Goal: Find specific page/section: Find specific page/section

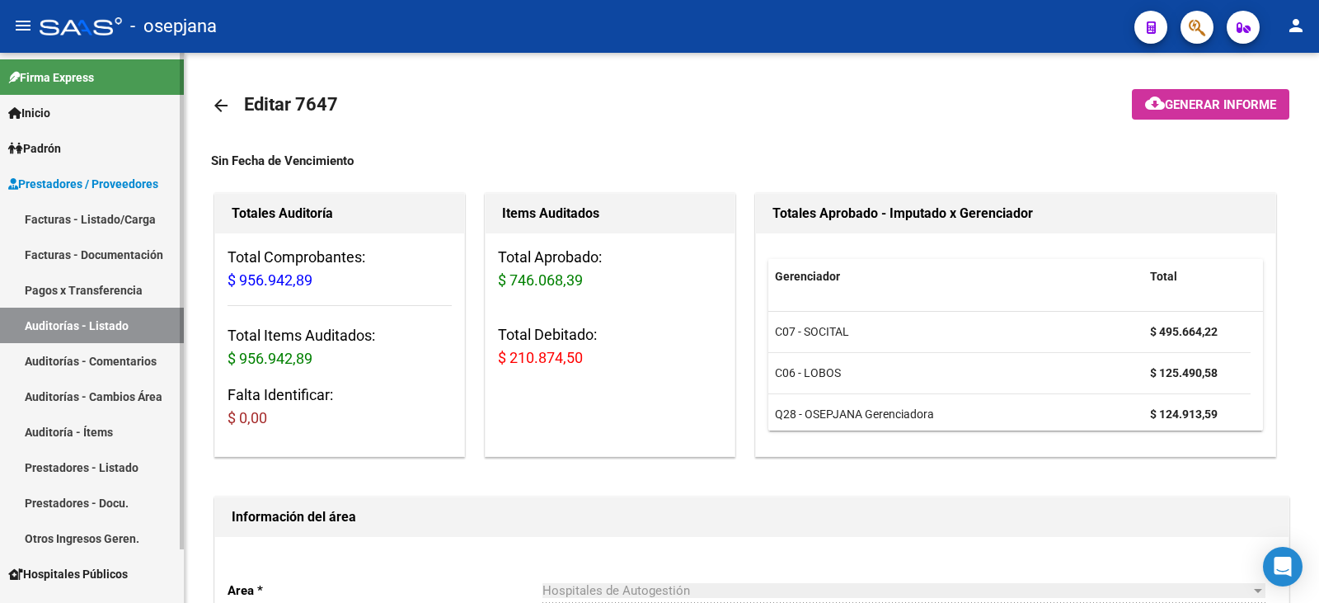
scroll to position [1181, 0]
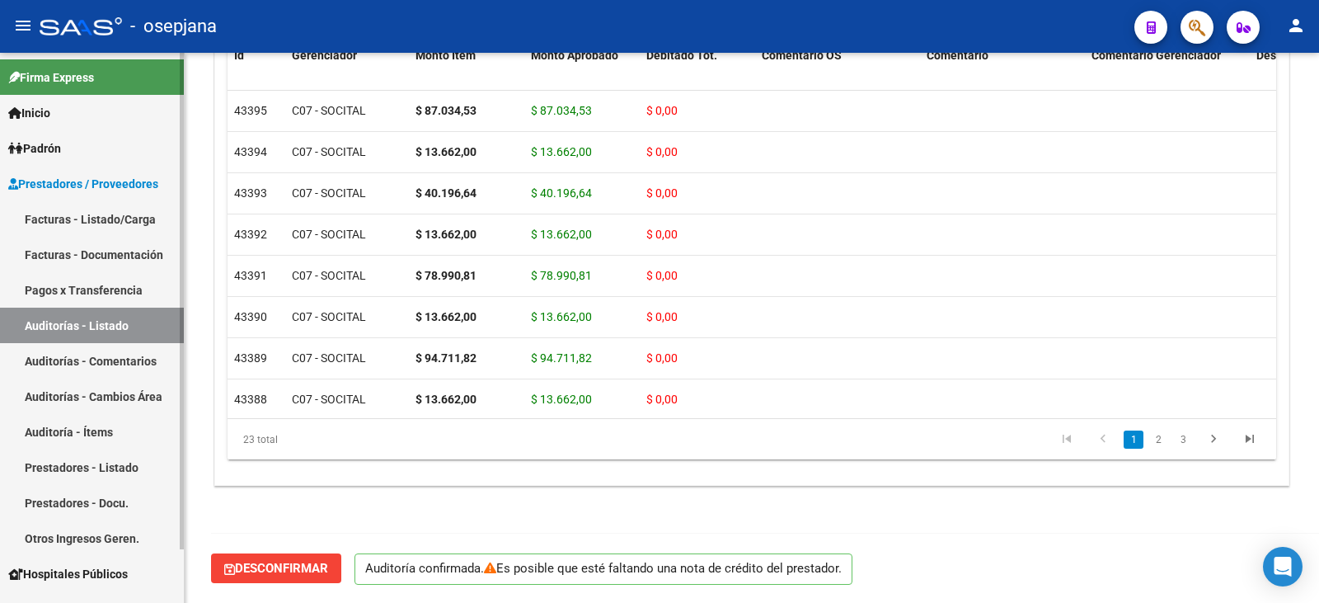
drag, startPoint x: 92, startPoint y: 216, endPoint x: 146, endPoint y: 206, distance: 55.3
click at [92, 216] on link "Facturas - Listado/Carga" at bounding box center [92, 218] width 184 height 35
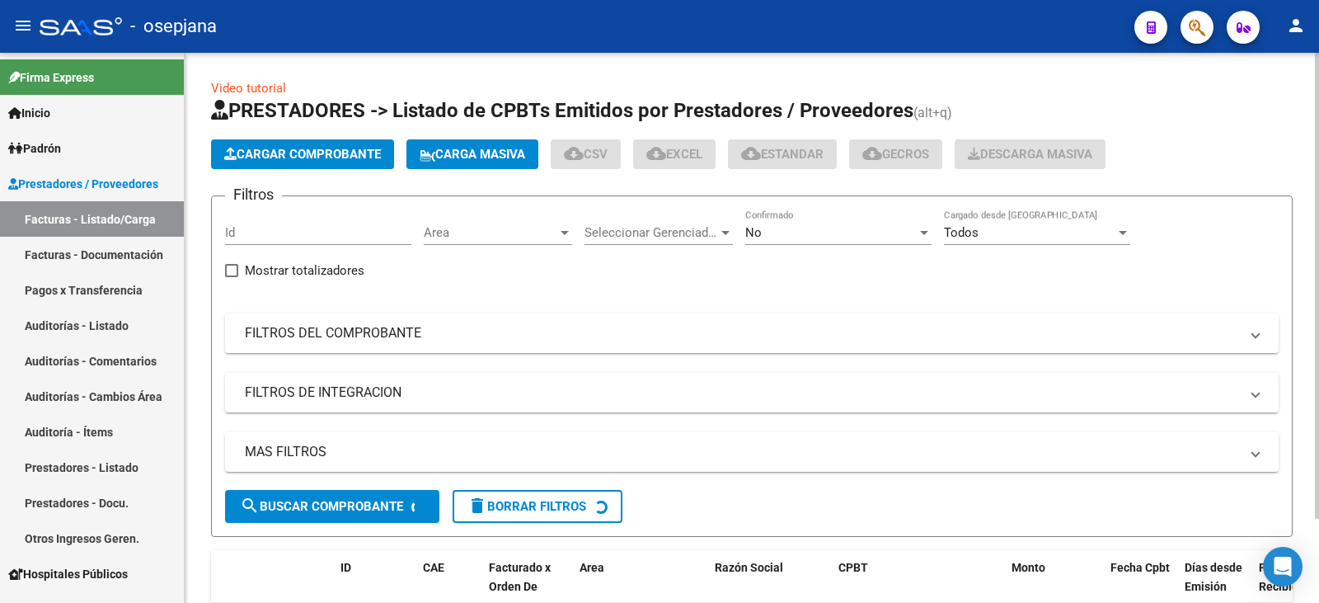
drag, startPoint x: 442, startPoint y: 332, endPoint x: 872, endPoint y: 219, distance: 445.0
click at [462, 324] on mat-panel-title "FILTROS DEL COMPROBANTE" at bounding box center [742, 333] width 994 height 18
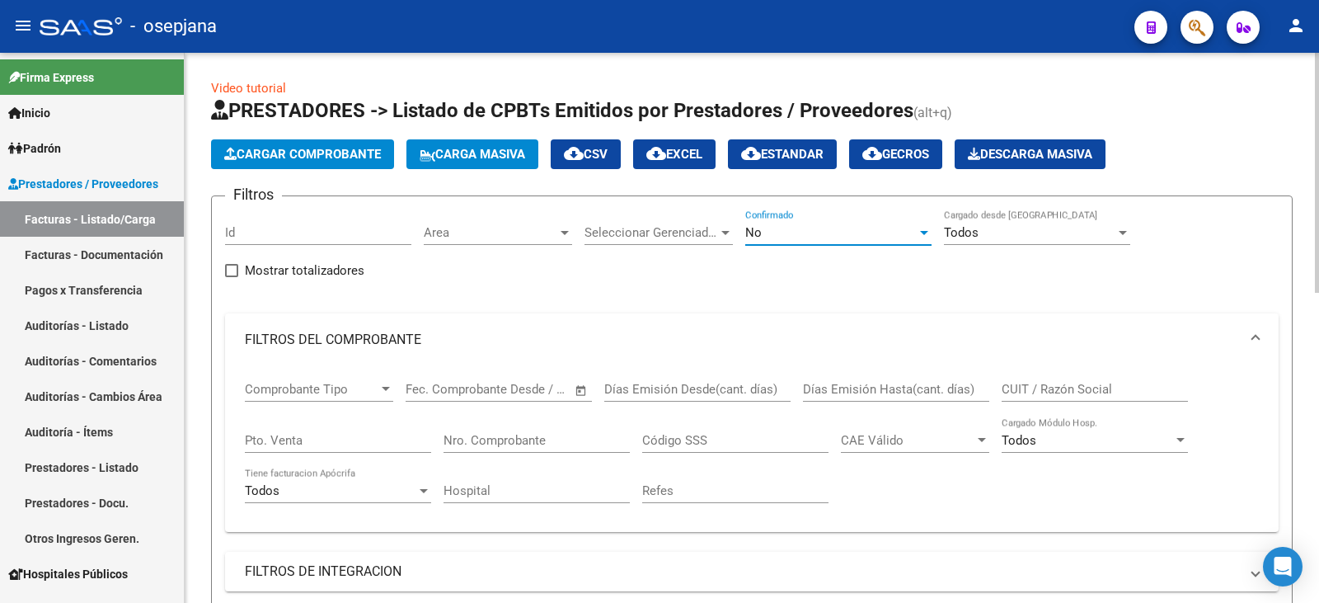
click at [798, 231] on div "No" at bounding box center [831, 232] width 172 height 15
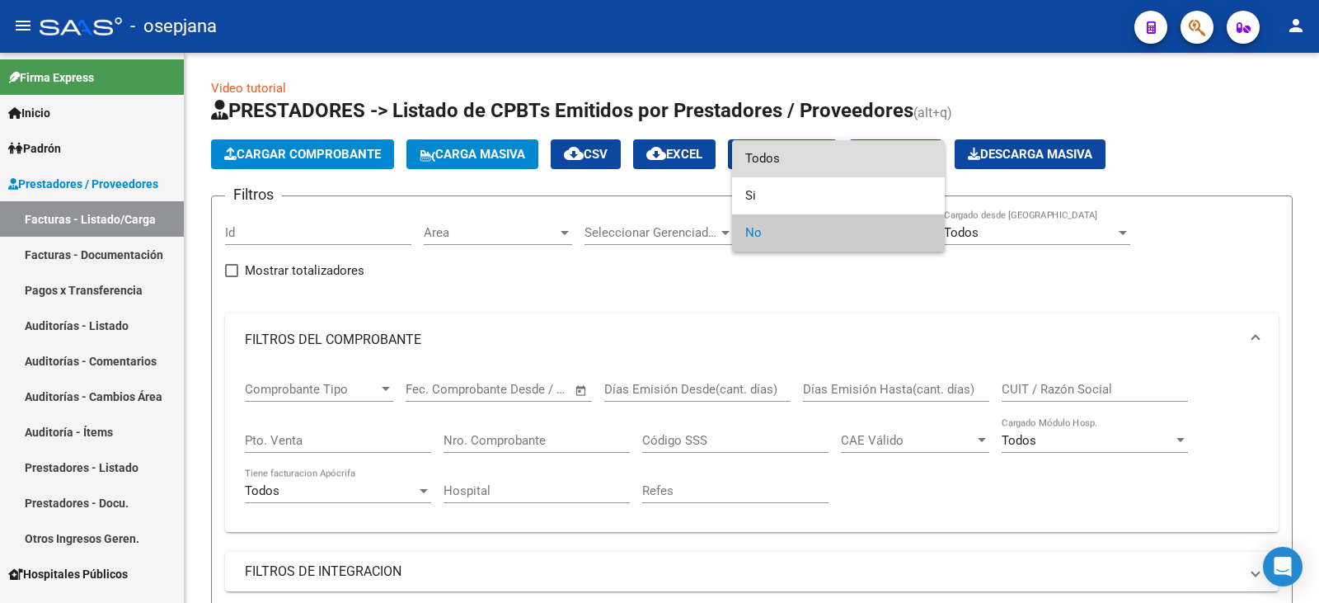
click at [806, 151] on span "Todos" at bounding box center [838, 158] width 186 height 37
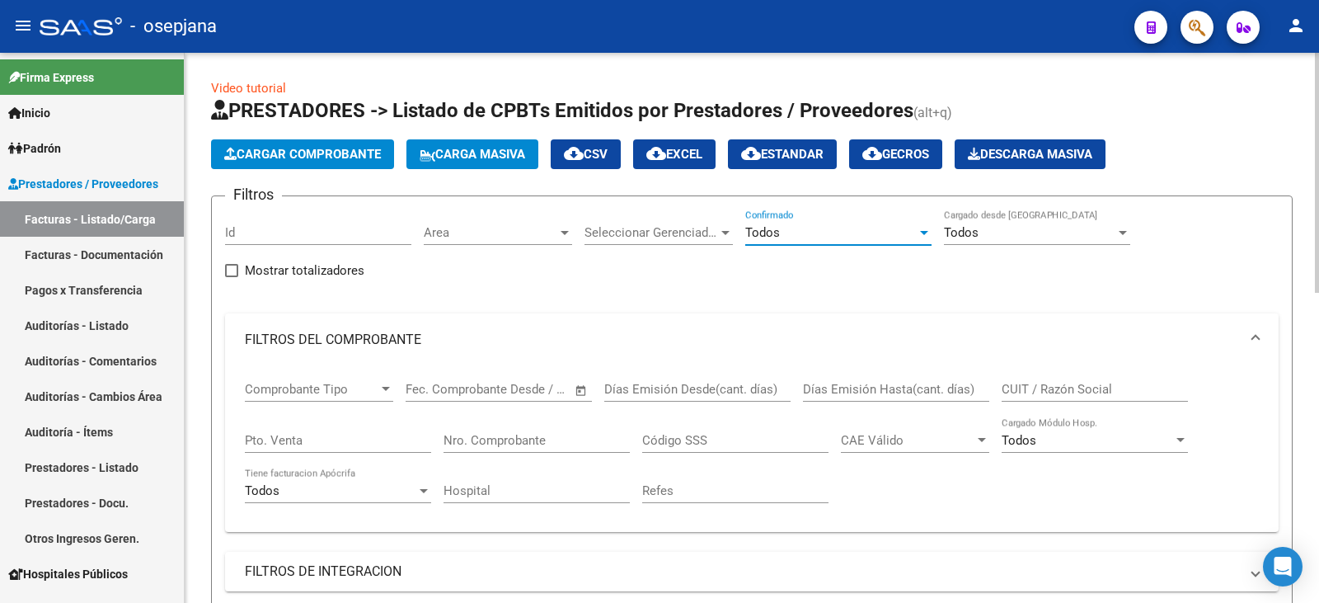
click at [345, 440] on input "Pto. Venta" at bounding box center [338, 440] width 186 height 15
type input "7"
click at [496, 437] on input "Nro. Comprobante" at bounding box center [537, 440] width 186 height 15
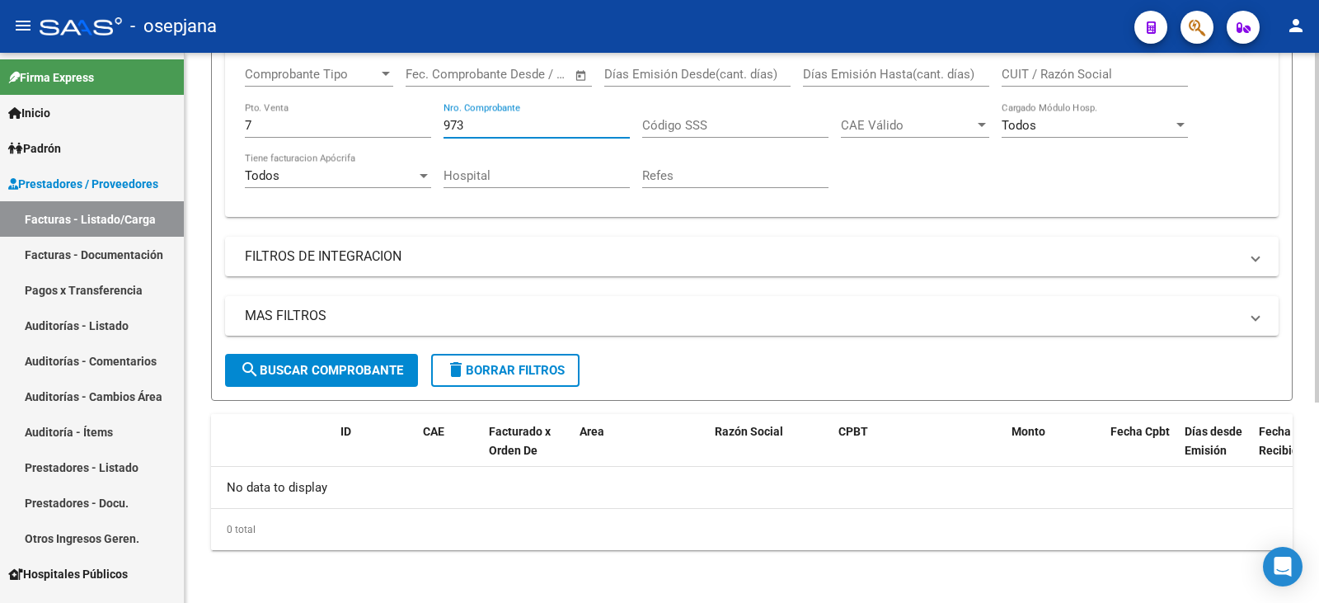
type input "973"
click at [369, 385] on button "search Buscar Comprobante" at bounding box center [321, 370] width 193 height 33
